Goal: Check status: Check status

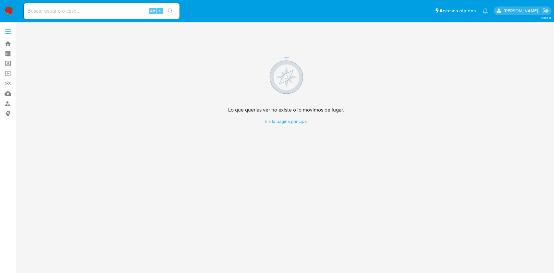
drag, startPoint x: 0, startPoint y: 0, endPoint x: 11, endPoint y: 11, distance: 15.6
click at [11, 11] on img at bounding box center [8, 11] width 11 height 11
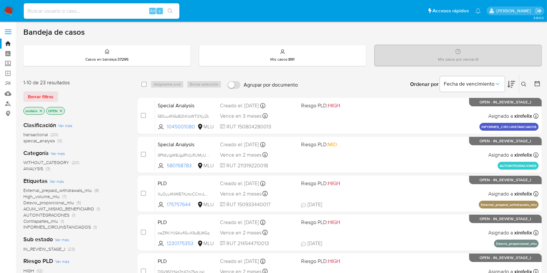
click at [490, 36] on div "Bandeja de casos" at bounding box center [282, 32] width 518 height 10
click at [112, 14] on input at bounding box center [102, 11] width 156 height 8
paste input "vpWbqoxk4pXpwAquhRx0GYzc"
type input "vpWbqoxk4pXpwAquhRx0GYzc"
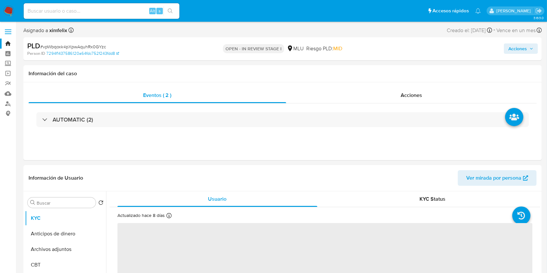
select select "10"
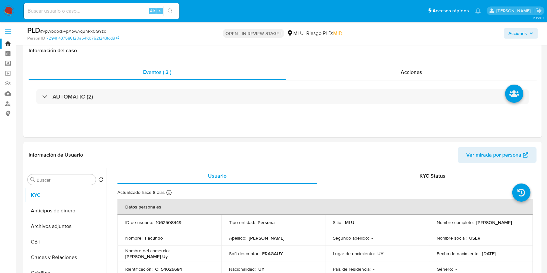
scroll to position [239, 0]
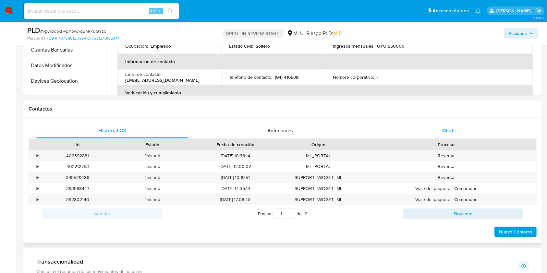
click at [457, 135] on div "Chat" at bounding box center [448, 131] width 152 height 16
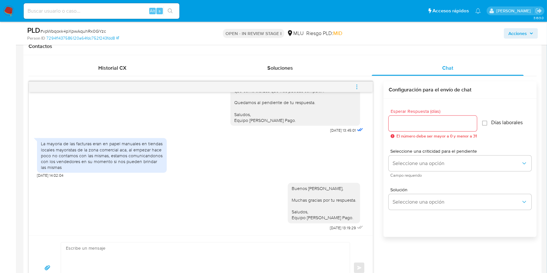
scroll to position [306, 0]
